Goal: Task Accomplishment & Management: Use online tool/utility

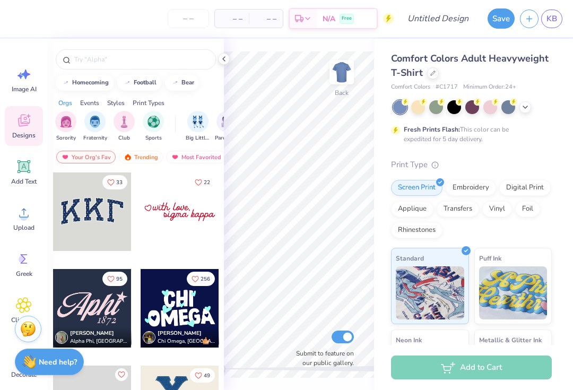
click at [433, 75] on div at bounding box center [433, 73] width 12 height 12
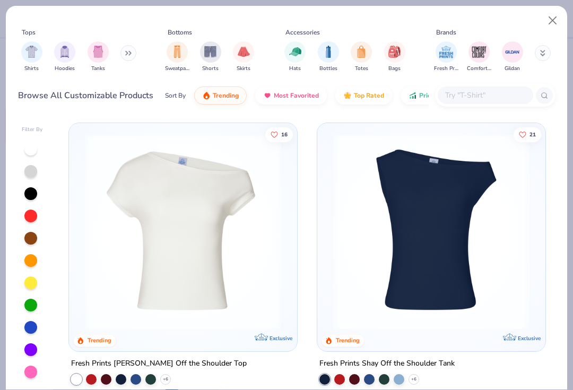
click at [541, 52] on icon at bounding box center [543, 52] width 4 height 2
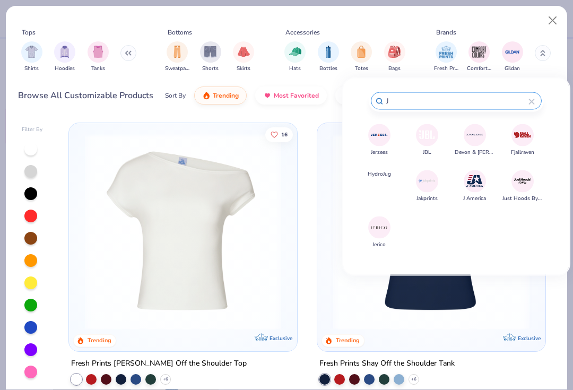
type input "J"
click at [379, 140] on img at bounding box center [379, 135] width 19 height 19
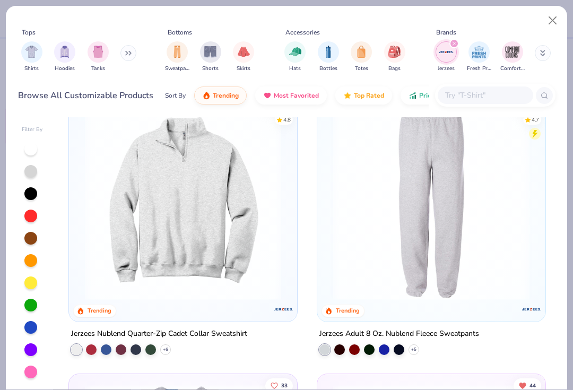
scroll to position [39, 0]
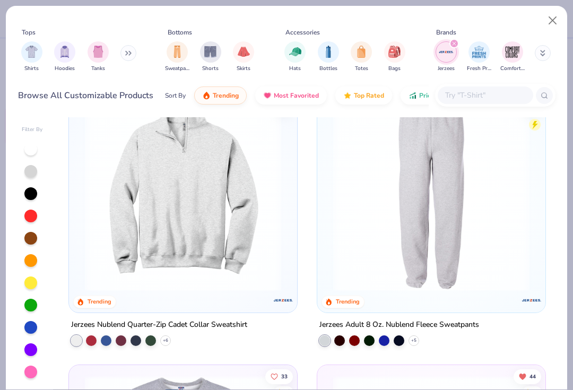
click at [492, 251] on img at bounding box center [431, 193] width 207 height 196
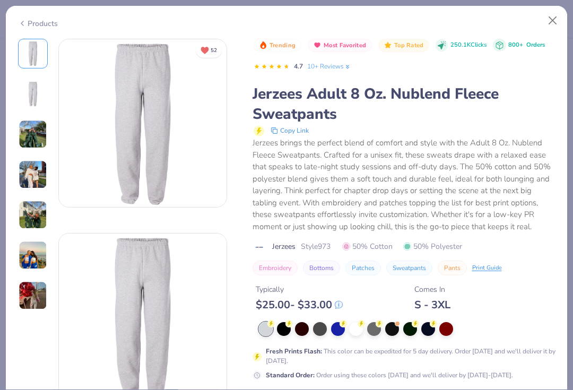
scroll to position [4, 0]
click at [283, 327] on div at bounding box center [284, 329] width 14 height 14
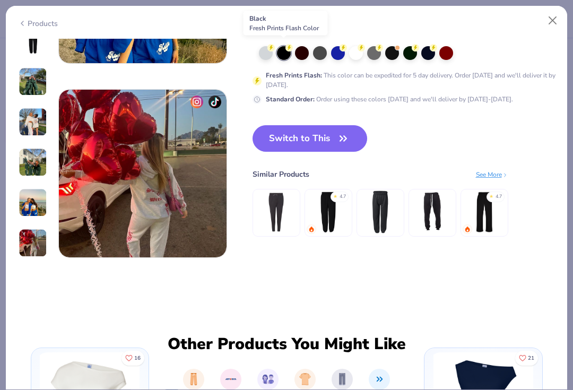
scroll to position [1120, 0]
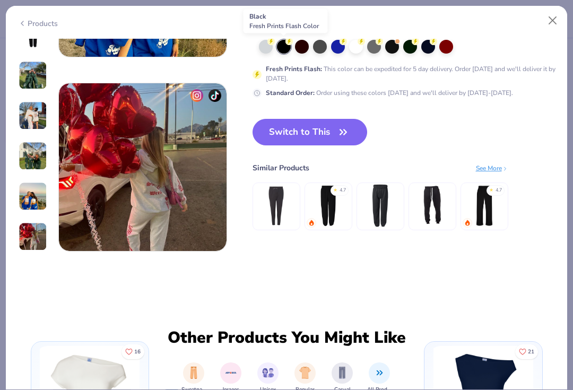
click at [338, 131] on icon "button" at bounding box center [343, 132] width 15 height 15
click at [329, 133] on button "Switch to This" at bounding box center [309, 132] width 115 height 27
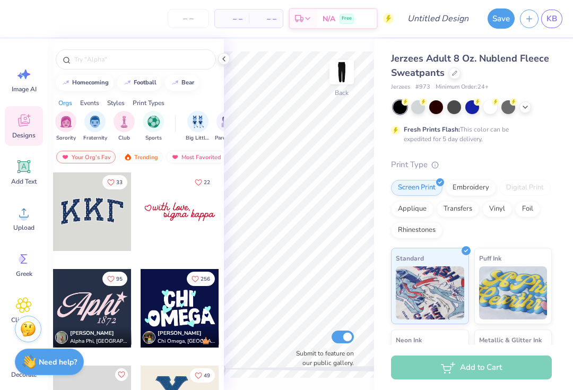
click at [13, 176] on div "Add Text" at bounding box center [24, 172] width 38 height 40
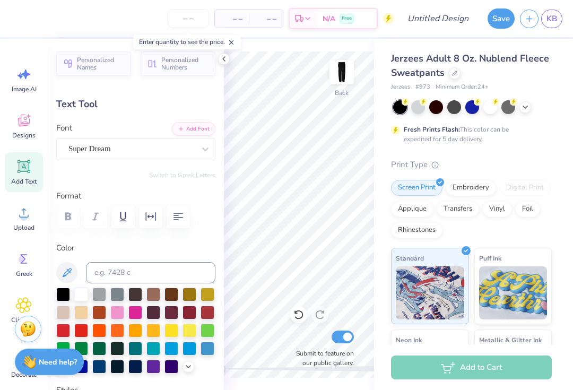
scroll to position [1, 0]
type textarea "D"
click at [16, 121] on icon at bounding box center [24, 120] width 16 height 16
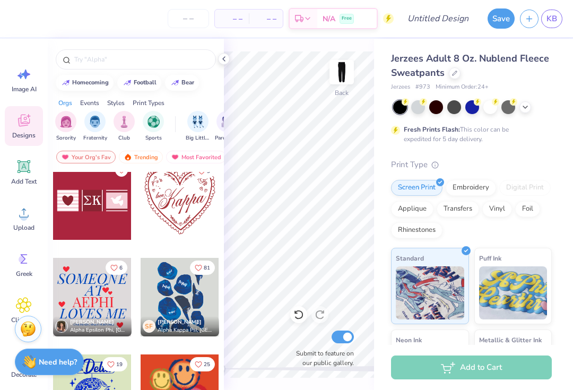
scroll to position [494, 0]
click at [169, 305] on div at bounding box center [180, 297] width 78 height 78
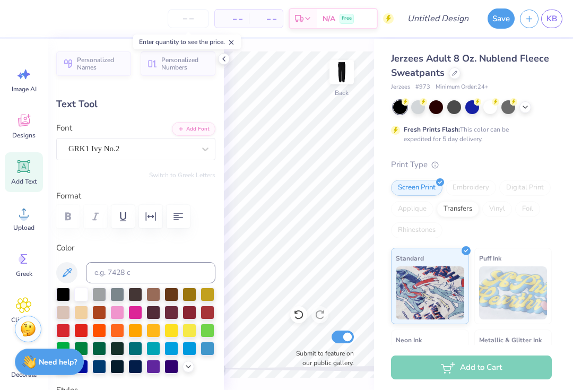
type input "2.73"
type input "3.20"
type input "0.0"
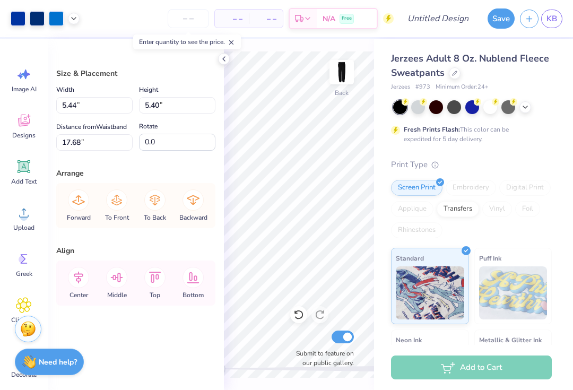
type input "4.79"
type input "4.76"
type input "17.68"
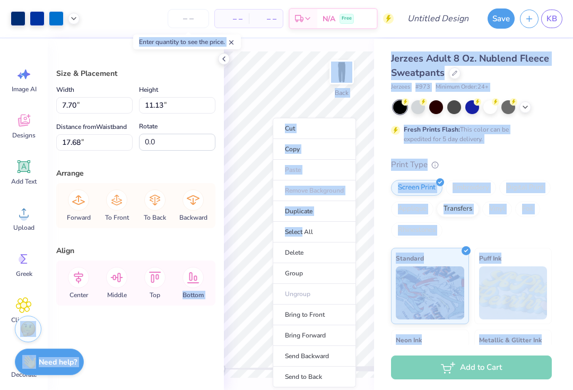
click at [317, 251] on li "Delete" at bounding box center [314, 252] width 83 height 21
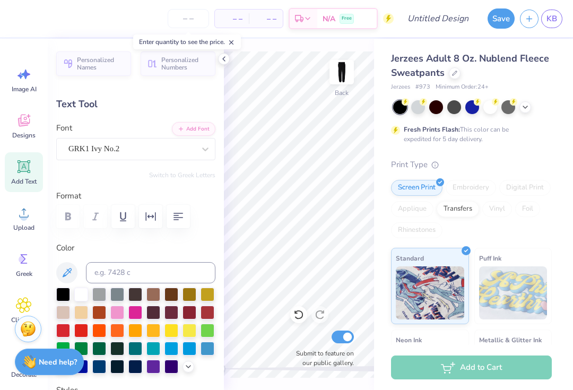
scroll to position [1, 0]
click at [551, 160] on div "Print Type" at bounding box center [471, 165] width 161 height 12
type input "5.8"
type textarea "DWK"
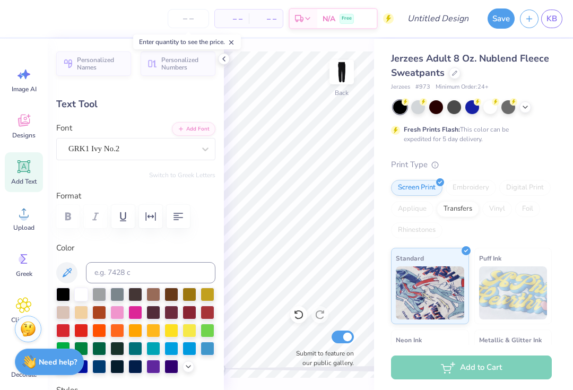
type input "0.0"
type input "7.70"
type input "3.03"
type input "9.22"
type input "1.0"
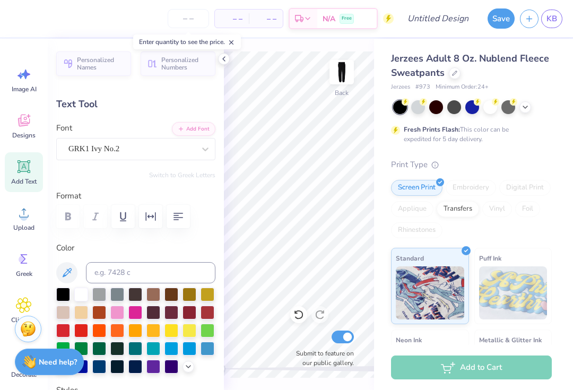
type input "4.21"
type input "1.38"
type input "9.44"
type input "0.0"
click at [450, 23] on input "Design Title" at bounding box center [451, 18] width 52 height 21
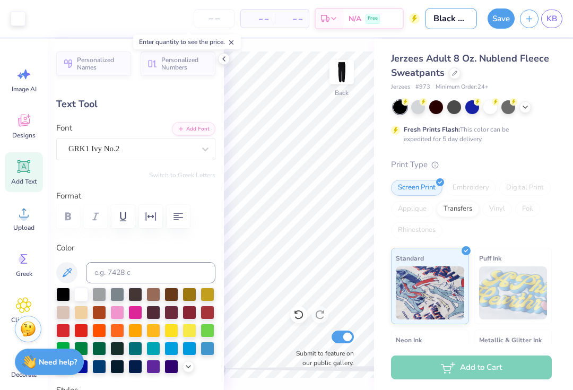
type input "Black pants"
click at [507, 15] on button "Save" at bounding box center [500, 18] width 27 height 20
click at [553, 18] on span "KB" at bounding box center [551, 19] width 11 height 12
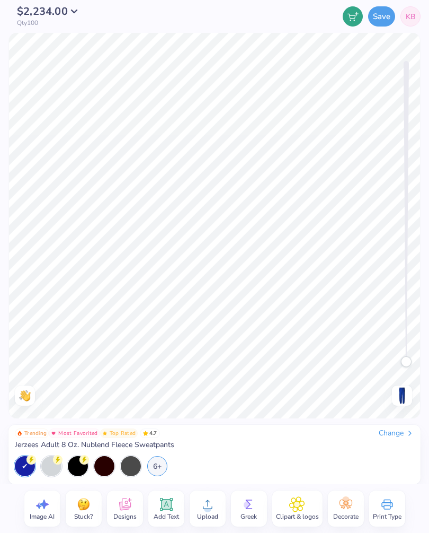
click at [409, 397] on img at bounding box center [402, 395] width 17 height 17
click at [411, 13] on span "KB" at bounding box center [411, 16] width 10 height 11
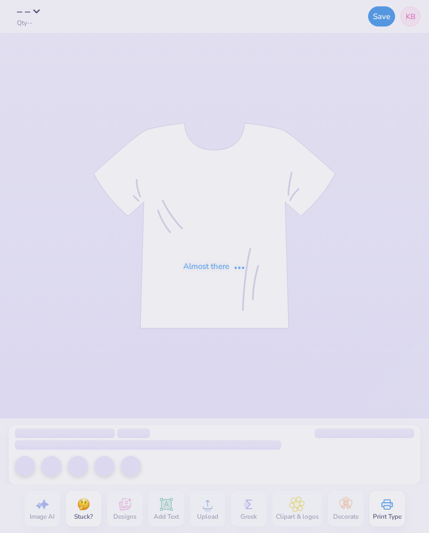
click at [294, 529] on div "Almost there" at bounding box center [214, 266] width 429 height 533
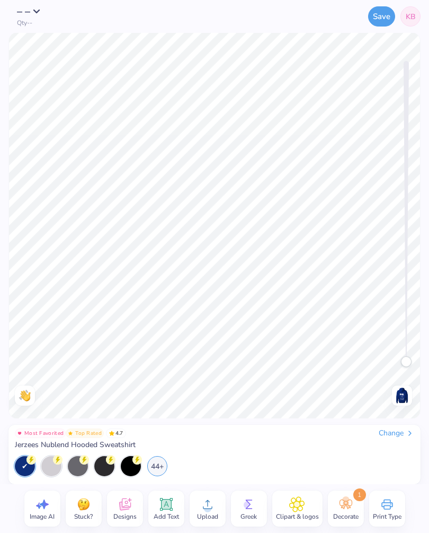
click at [402, 398] on img at bounding box center [402, 395] width 17 height 17
click at [411, 18] on span "KB" at bounding box center [411, 16] width 10 height 11
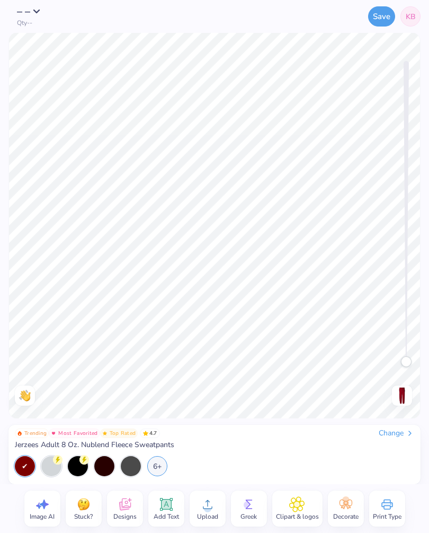
click at [410, 14] on span "KB" at bounding box center [411, 16] width 10 height 11
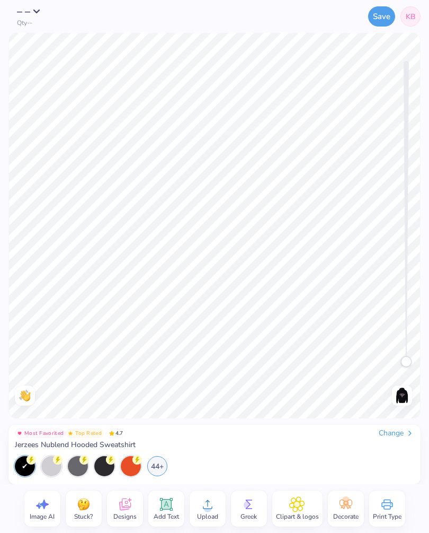
click at [401, 396] on img at bounding box center [402, 395] width 17 height 17
click at [407, 394] on img at bounding box center [402, 395] width 17 height 17
click at [400, 398] on img at bounding box center [402, 395] width 17 height 17
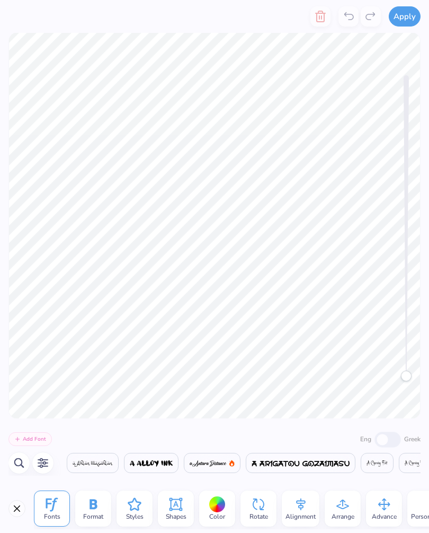
click at [38, 464] on icon "button" at bounding box center [43, 463] width 13 height 13
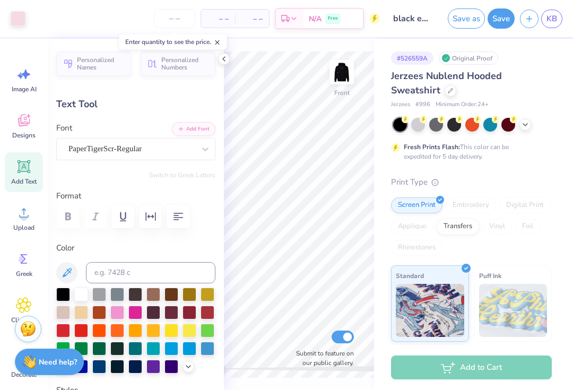
scroll to position [16, 0]
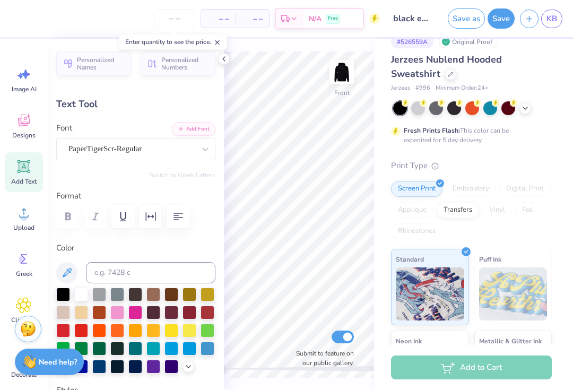
click at [429, 22] on span "KB" at bounding box center [551, 19] width 11 height 12
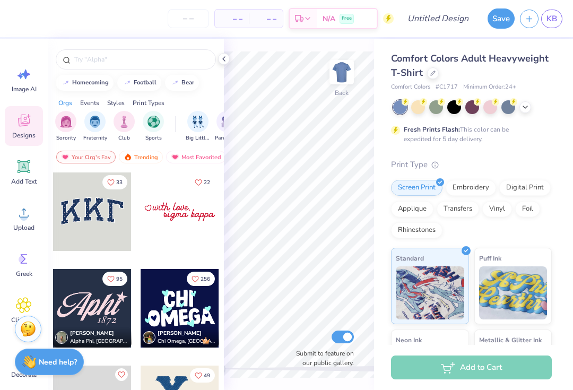
click at [436, 73] on div at bounding box center [433, 73] width 12 height 12
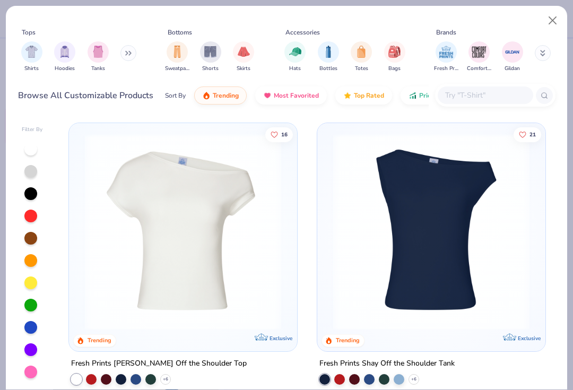
click at [543, 51] on icon at bounding box center [542, 53] width 5 height 6
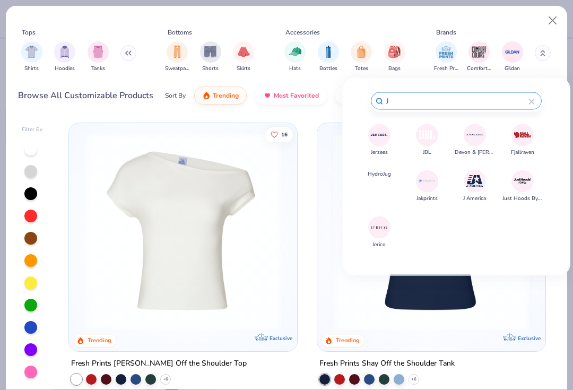
type input "J"
click at [376, 141] on img at bounding box center [379, 135] width 19 height 19
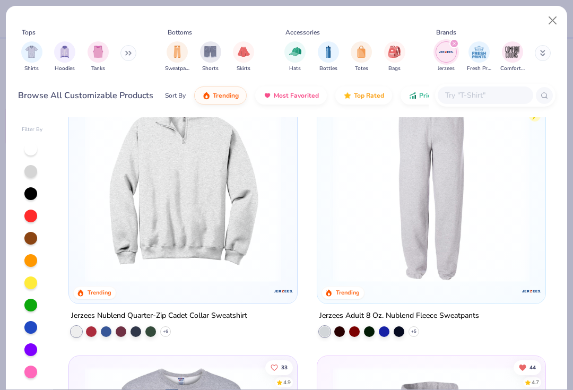
scroll to position [64, 0]
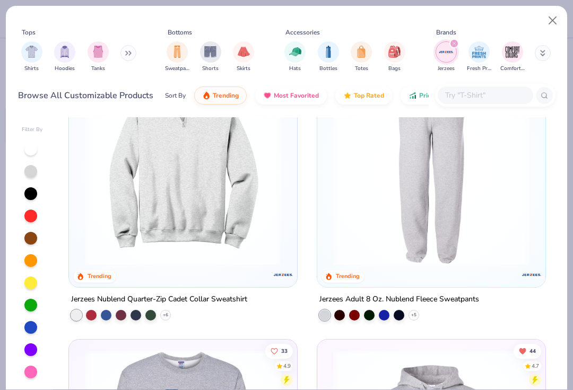
click at [484, 236] on img at bounding box center [431, 167] width 207 height 196
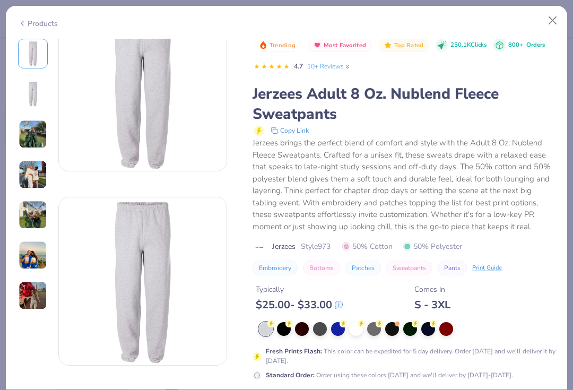
scroll to position [46, 0]
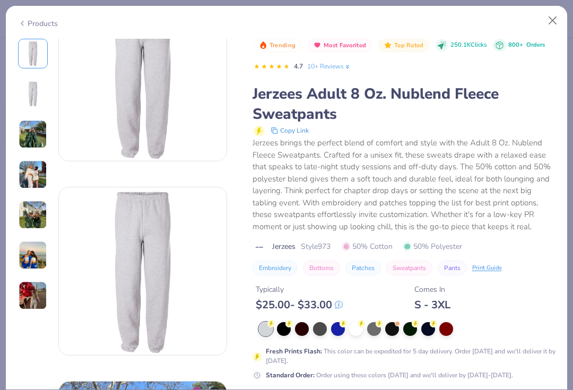
click at [284, 327] on div at bounding box center [284, 329] width 14 height 14
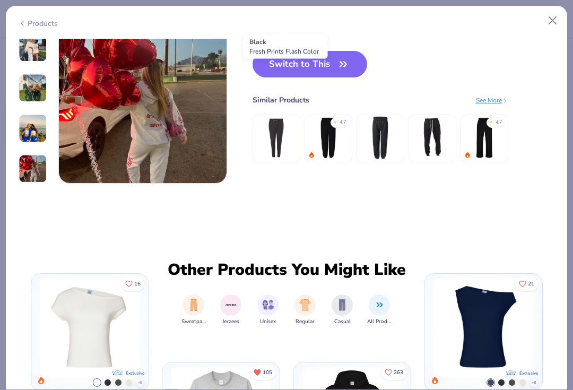
scroll to position [1113, 0]
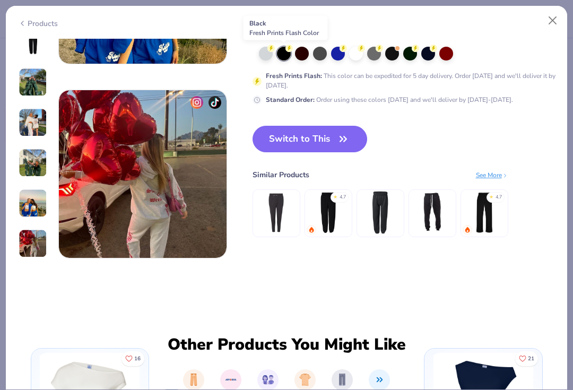
click at [319, 142] on button "Switch to This" at bounding box center [309, 139] width 115 height 27
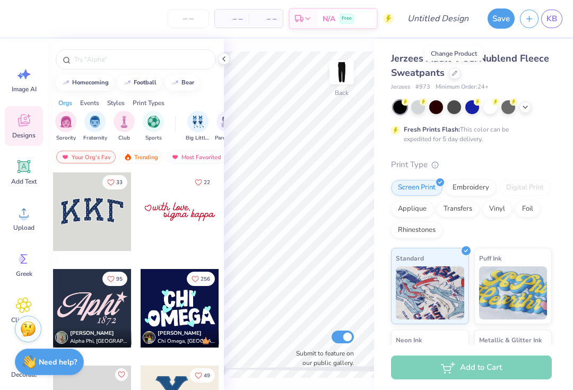
click at [21, 175] on div "Add Text" at bounding box center [24, 172] width 38 height 40
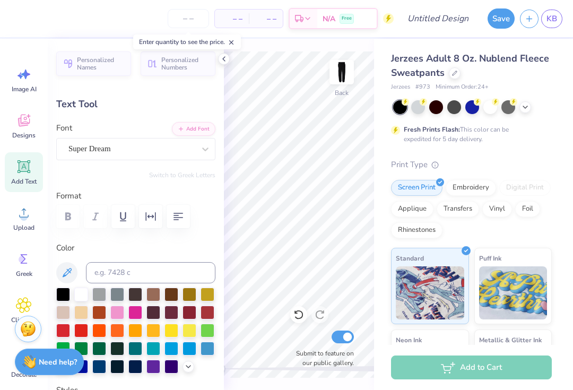
scroll to position [1, 4]
type textarea "Delta Omega KappT"
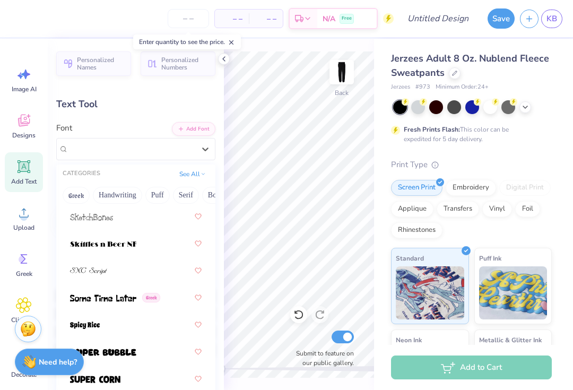
scroll to position [7189, 0]
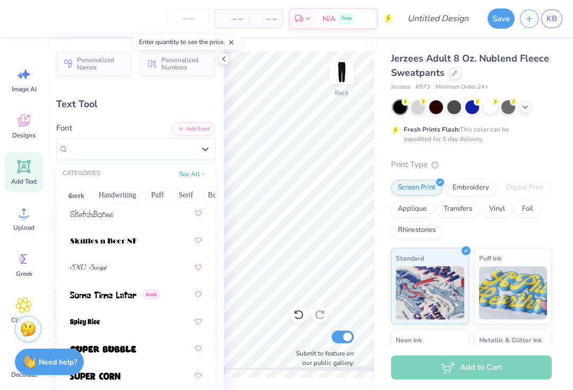
click at [195, 174] on button "See All" at bounding box center [192, 174] width 33 height 11
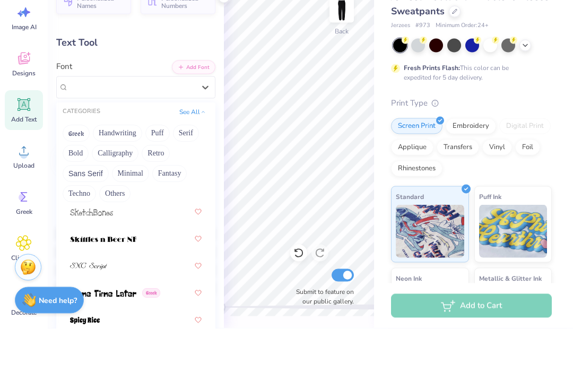
scroll to position [27, 0]
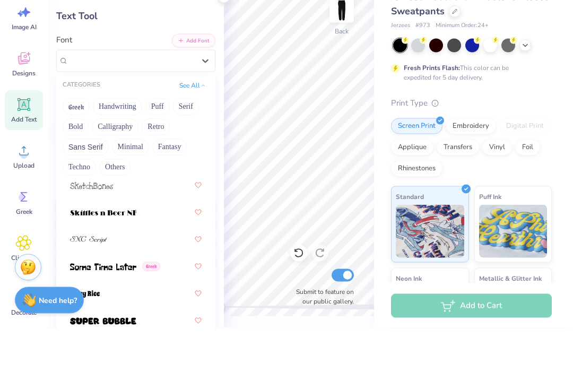
type input "o"
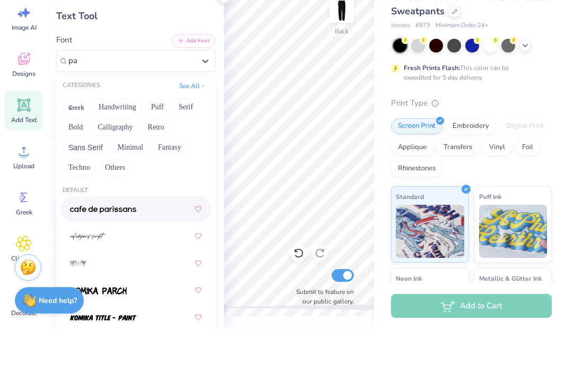
scroll to position [0, 0]
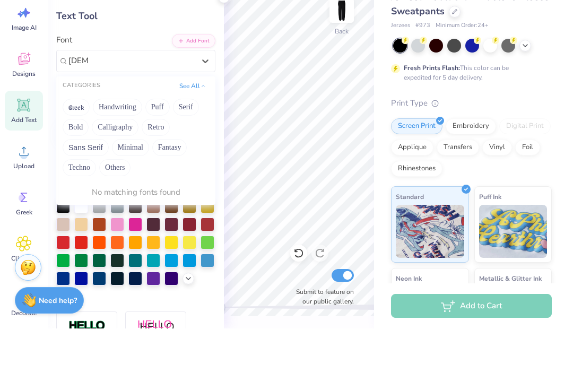
type input "paper"
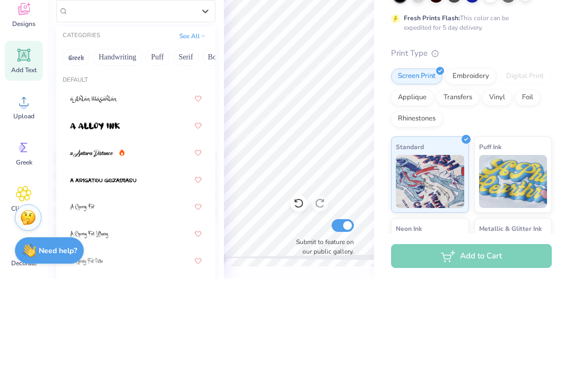
type input "h"
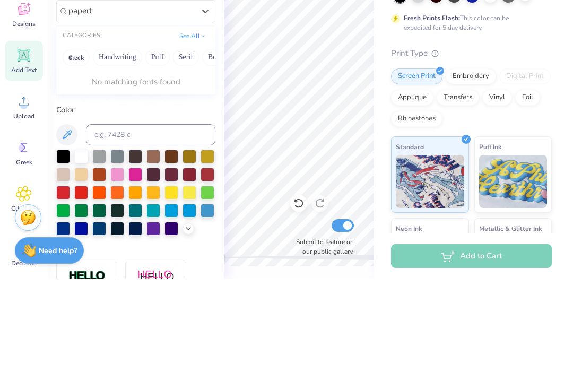
click at [111, 160] on button "Handwriting" at bounding box center [117, 168] width 49 height 17
type input "p"
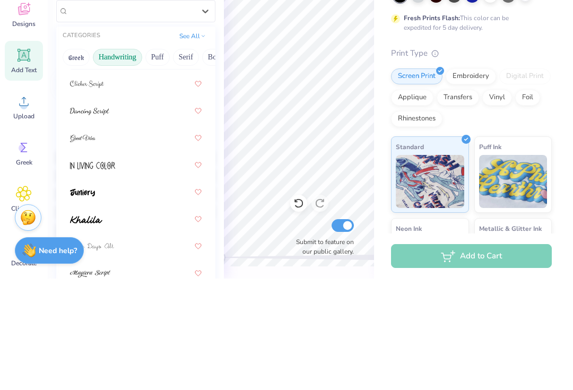
scroll to position [190, 0]
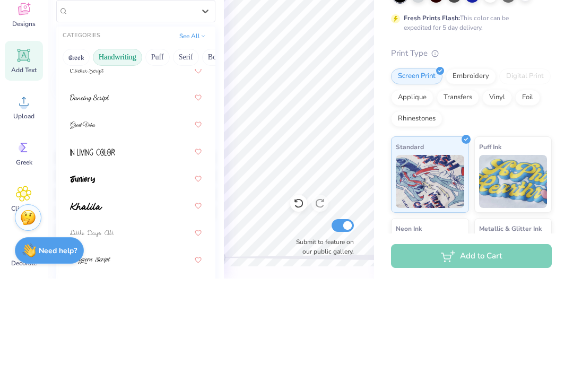
click at [78, 206] on img at bounding box center [89, 209] width 39 height 7
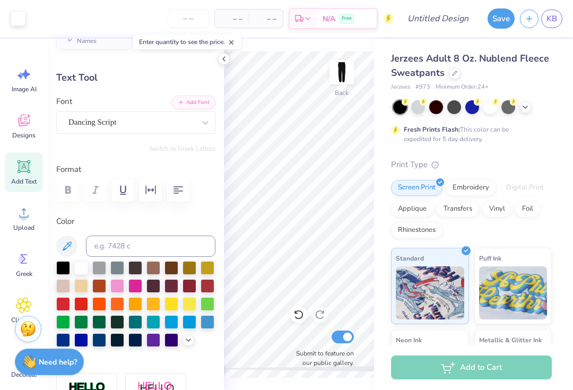
type input "7.70"
type input "1.06"
type input "22.72"
click at [545, 232] on div "Screen Print Embroidery Digital Print Applique Transfers Vinyl Foil Rhinestones" at bounding box center [471, 209] width 161 height 58
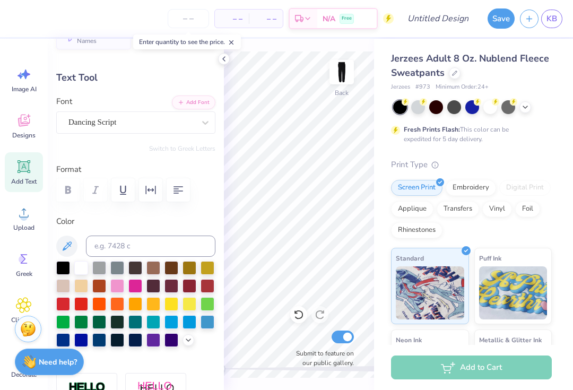
scroll to position [1, 1]
type textarea "mega KappT"
type input "4.81"
click at [537, 136] on div "Fresh Prints Flash: This color can be expedited for 5 day delivery." at bounding box center [471, 121] width 161 height 43
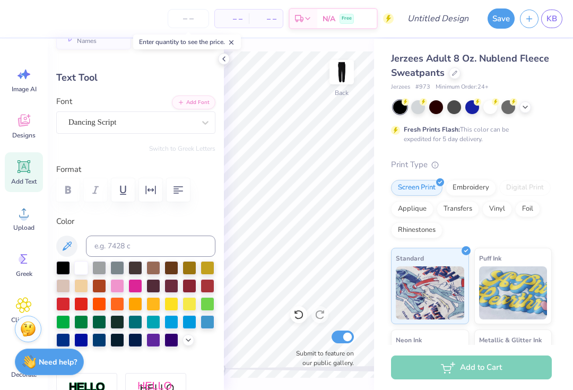
scroll to position [1, 2]
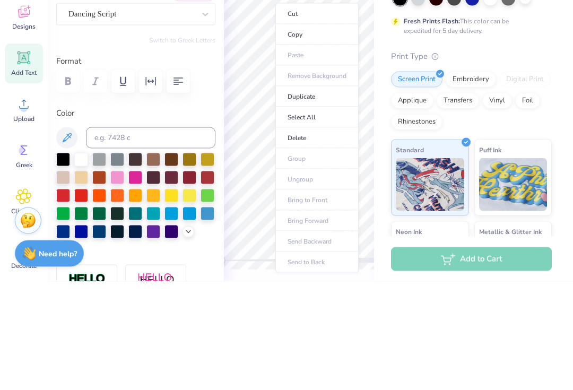
click at [315, 236] on li "Delete" at bounding box center [316, 246] width 83 height 21
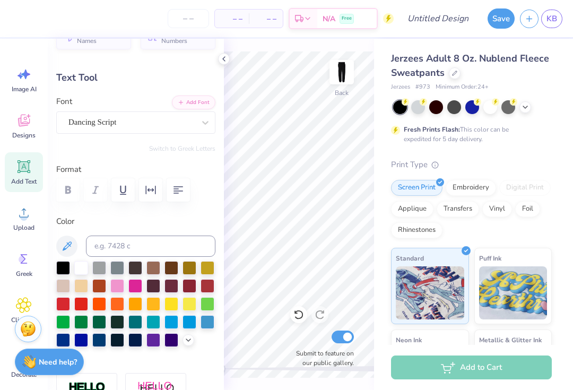
click at [19, 126] on icon at bounding box center [24, 120] width 16 height 16
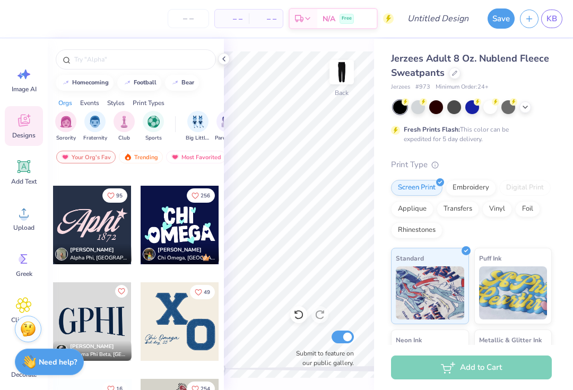
scroll to position [84, 0]
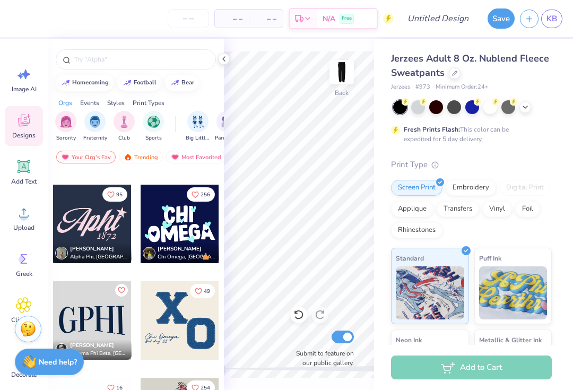
click at [86, 226] on div at bounding box center [92, 224] width 78 height 78
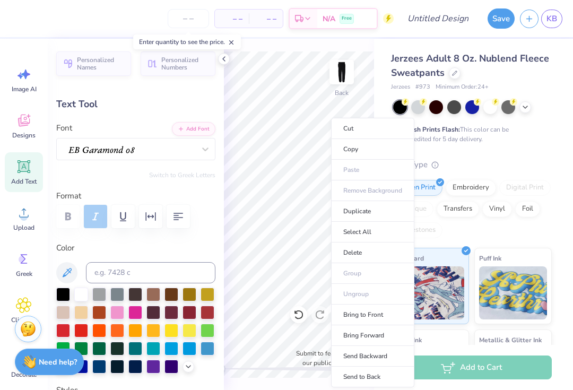
click at [372, 251] on li "Delete" at bounding box center [372, 252] width 83 height 21
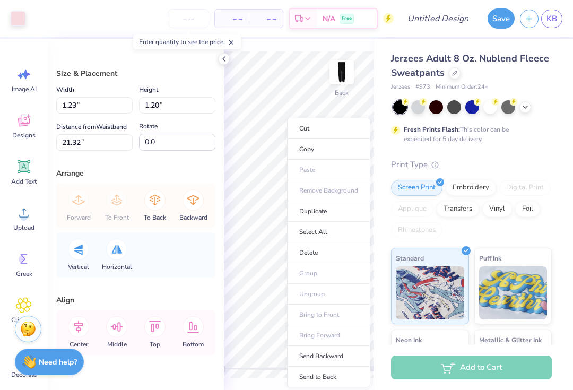
click at [326, 256] on li "Delete" at bounding box center [328, 252] width 83 height 21
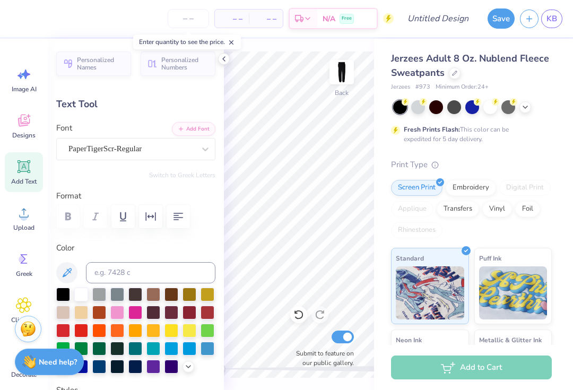
type input "-90.0"
type textarea "Delta Omega Kappa"
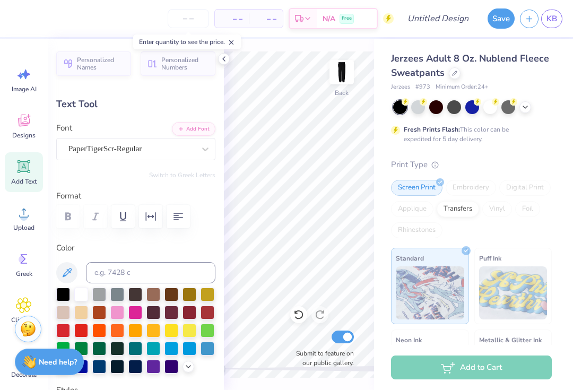
type input "0.0"
type input "3.14"
type input "25.31"
type input "2.02"
type input "-90.0"
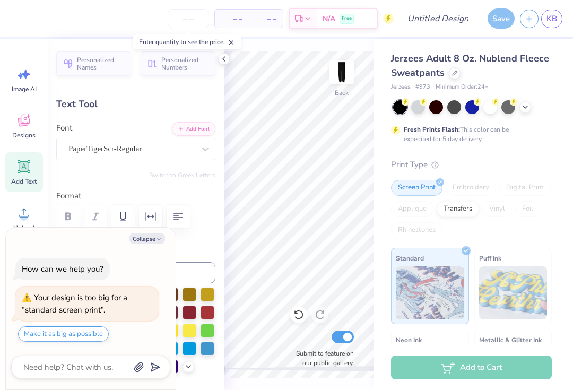
type textarea "x"
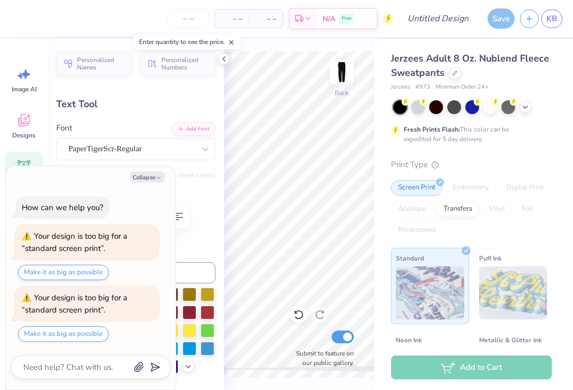
type input "3.80"
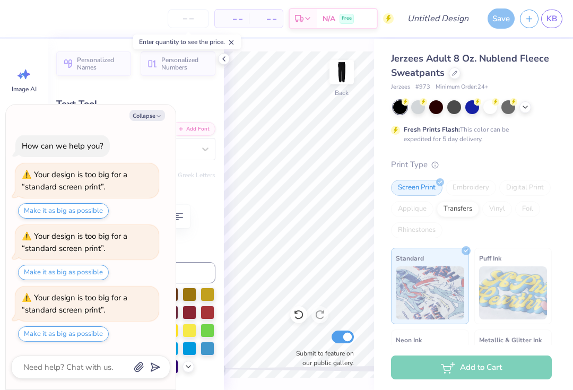
type textarea "x"
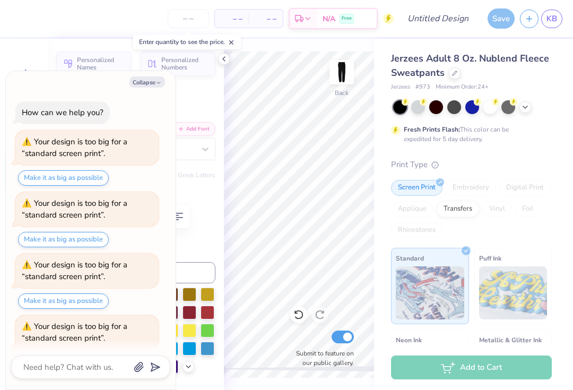
type input "7.18"
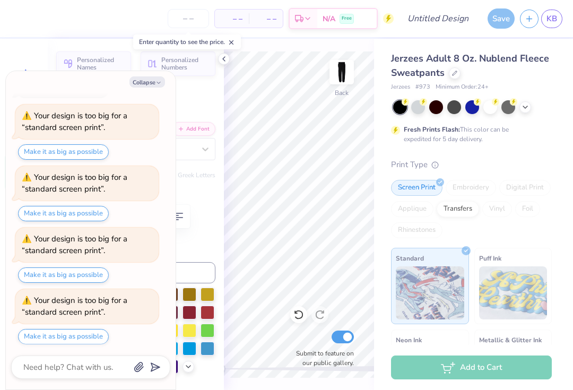
scroll to position [87, 0]
type textarea "x"
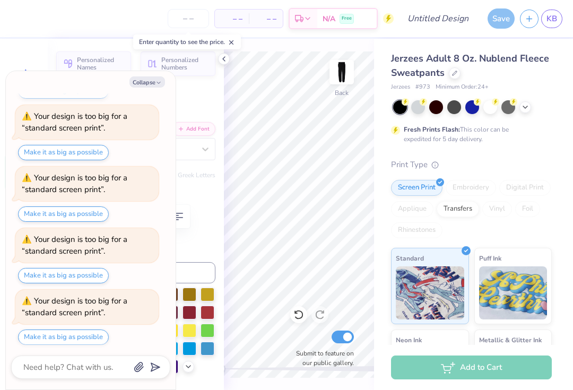
type input "2.14"
type input "17.26"
type textarea "x"
type input "6.68"
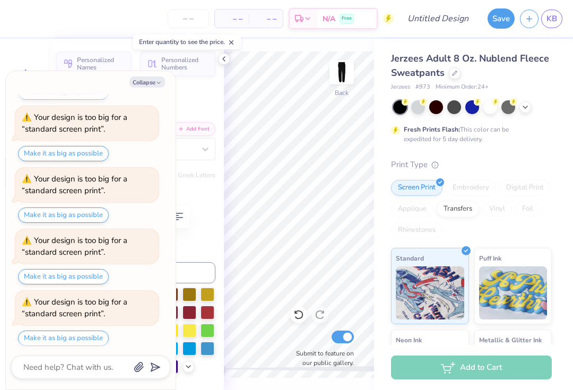
type textarea "x"
type input "0.0"
click at [145, 85] on button "Collapse" at bounding box center [147, 81] width 36 height 11
type textarea "x"
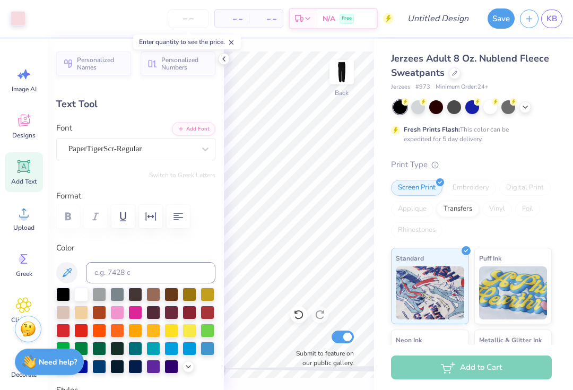
click at [222, 61] on icon at bounding box center [224, 59] width 8 height 8
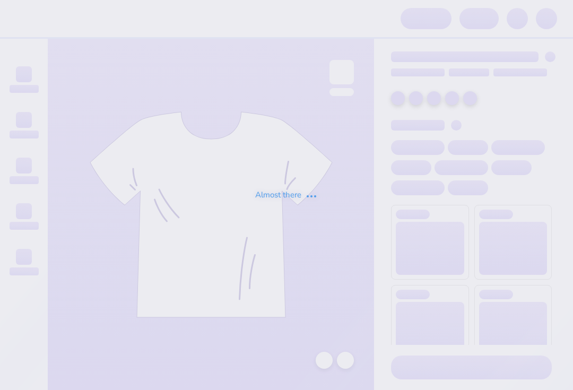
click at [553, 22] on span at bounding box center [546, 18] width 21 height 21
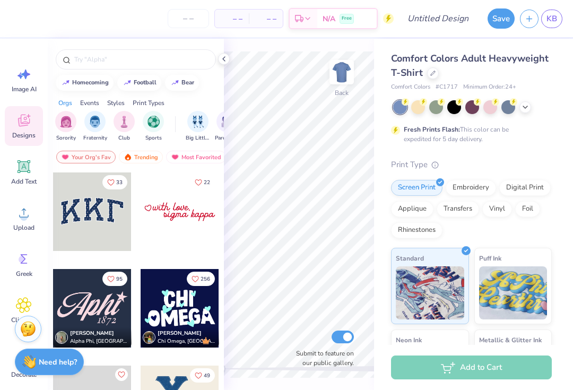
click at [554, 17] on span "KB" at bounding box center [551, 19] width 11 height 12
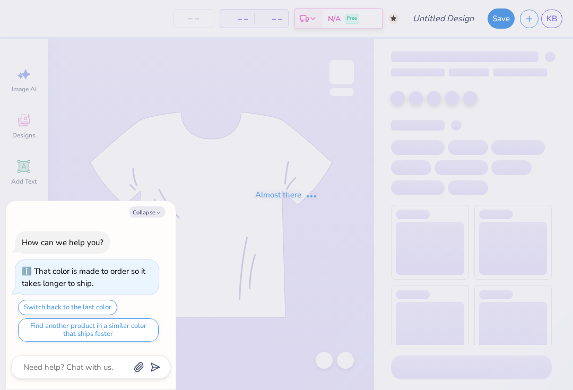
type textarea "x"
type input "Mockneck navy and grey"
type textarea "x"
type input "50"
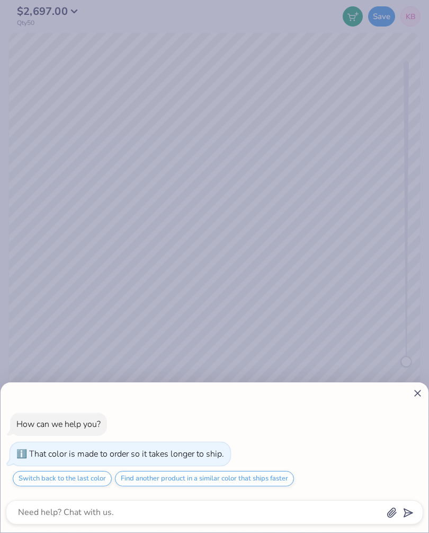
click at [414, 389] on icon at bounding box center [418, 393] width 11 height 11
type textarea "x"
